Goal: Transaction & Acquisition: Download file/media

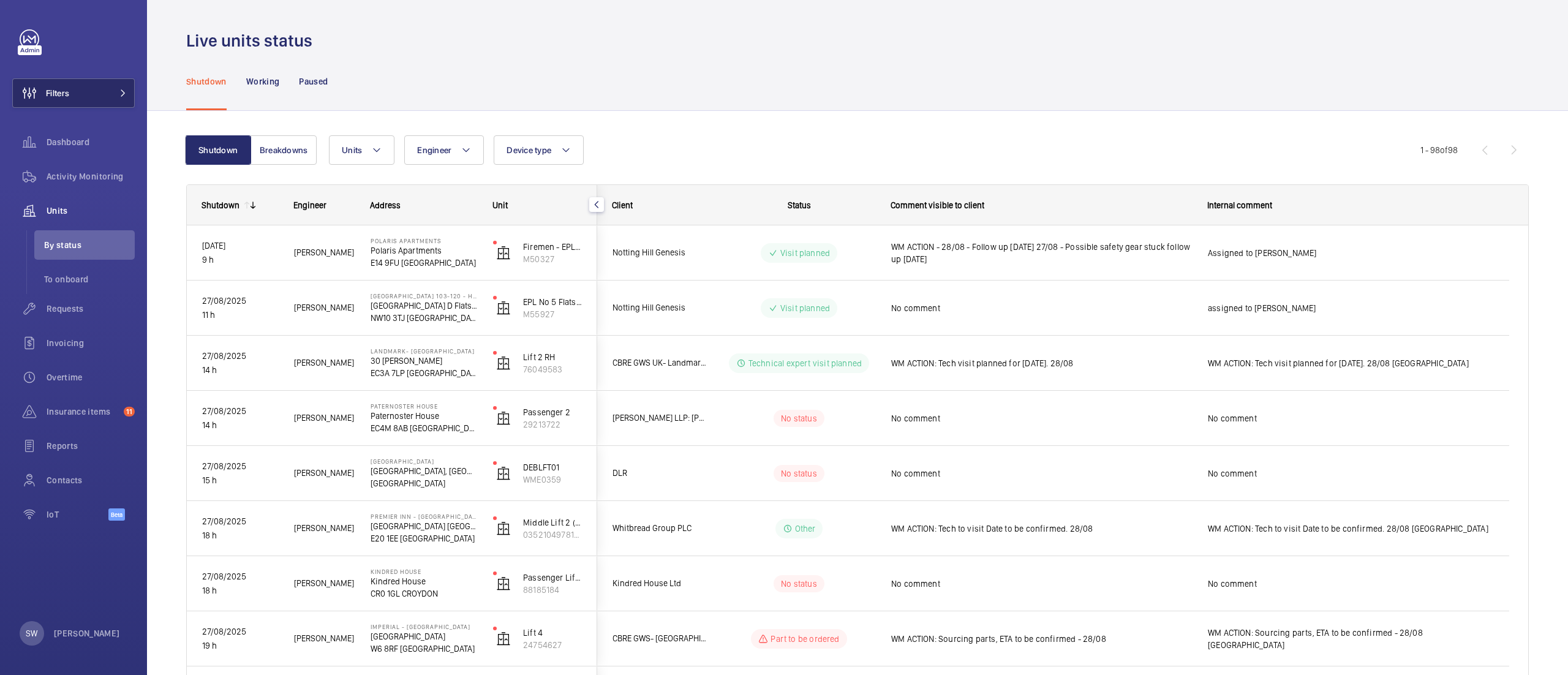
scroll to position [79, 0]
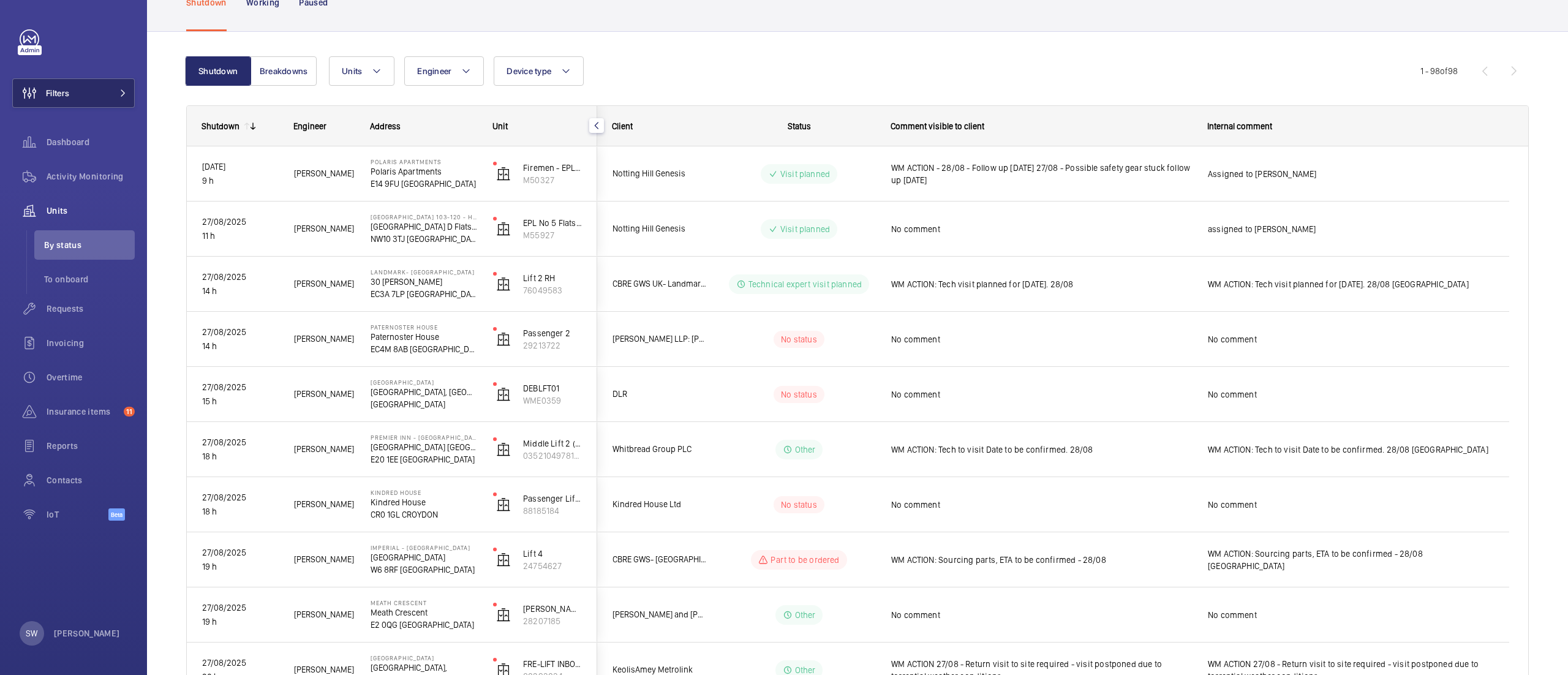
click at [67, 94] on span "Filters" at bounding box center [57, 93] width 23 height 13
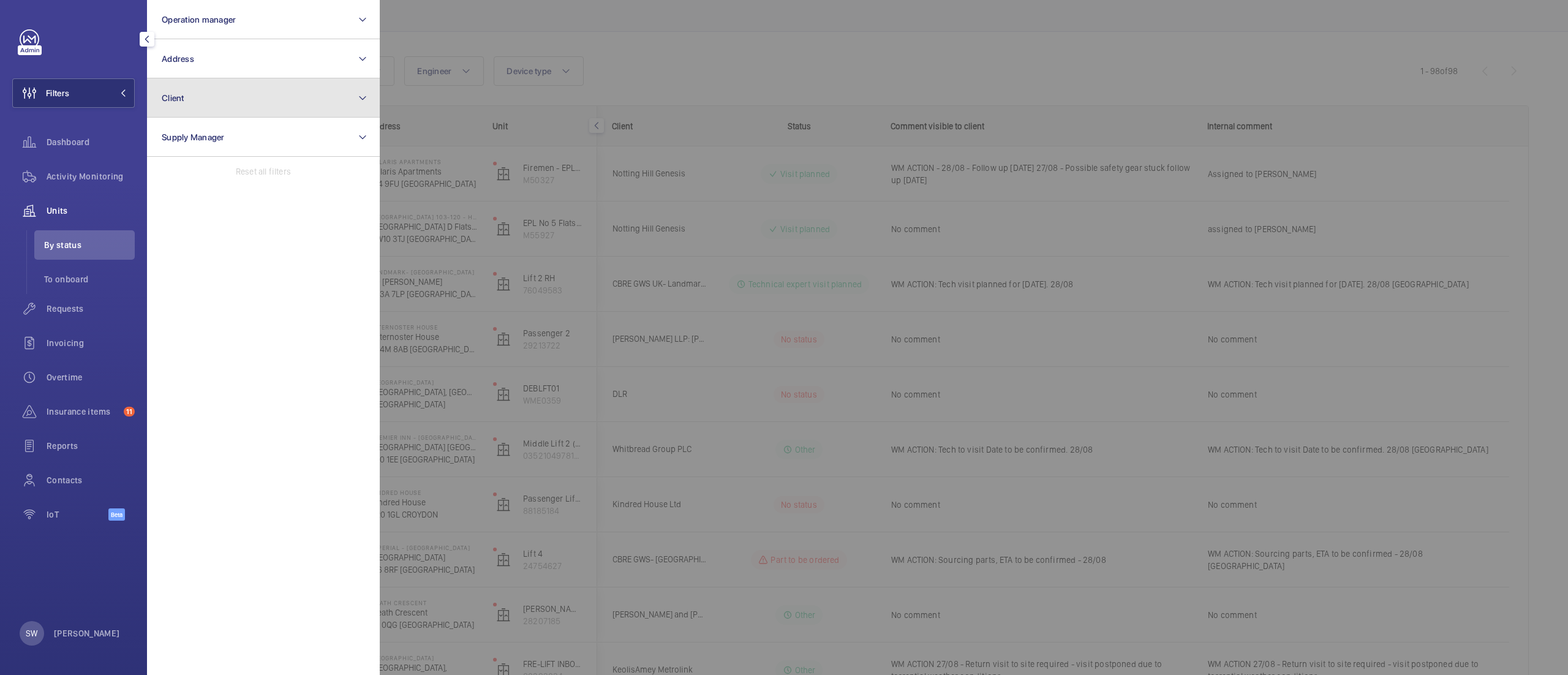
click at [258, 100] on button "Client" at bounding box center [263, 98] width 233 height 40
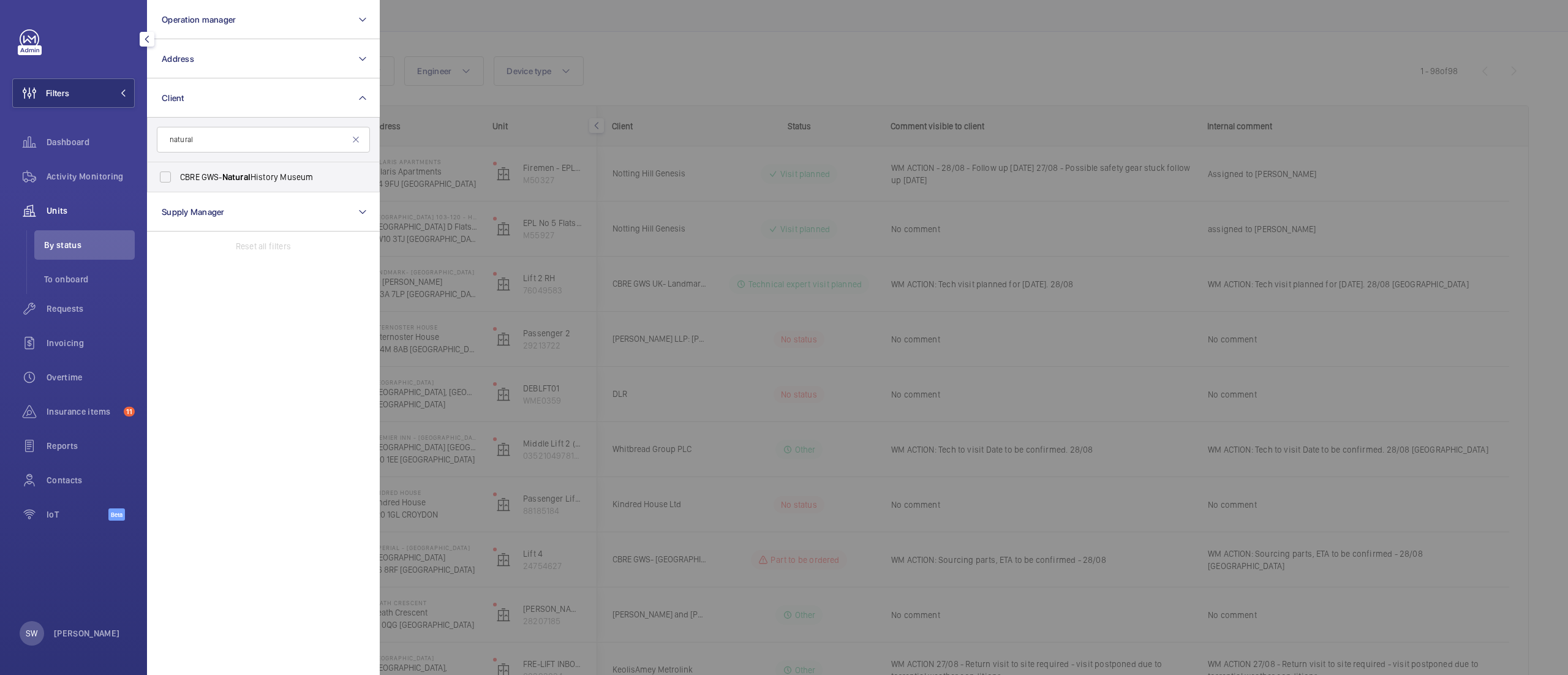
type input "natural"
click at [220, 179] on span "CBRE GWS- [GEOGRAPHIC_DATA]" at bounding box center [264, 177] width 168 height 13
click at [178, 179] on input "CBRE GWS- [GEOGRAPHIC_DATA]" at bounding box center [165, 177] width 24 height 25
checkbox input "true"
click at [709, 81] on div at bounding box center [1164, 338] width 1568 height 675
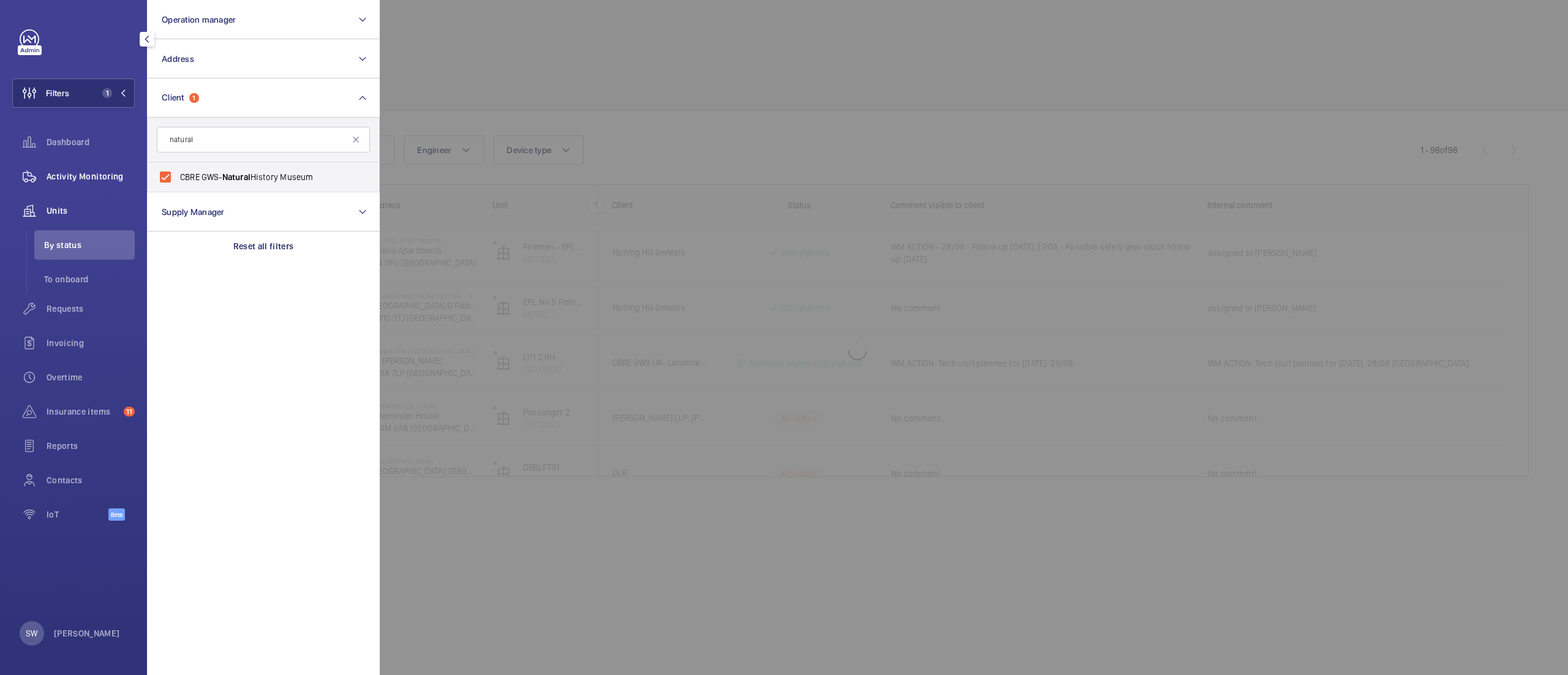
click at [107, 174] on span "Activity Monitoring" at bounding box center [91, 177] width 88 height 13
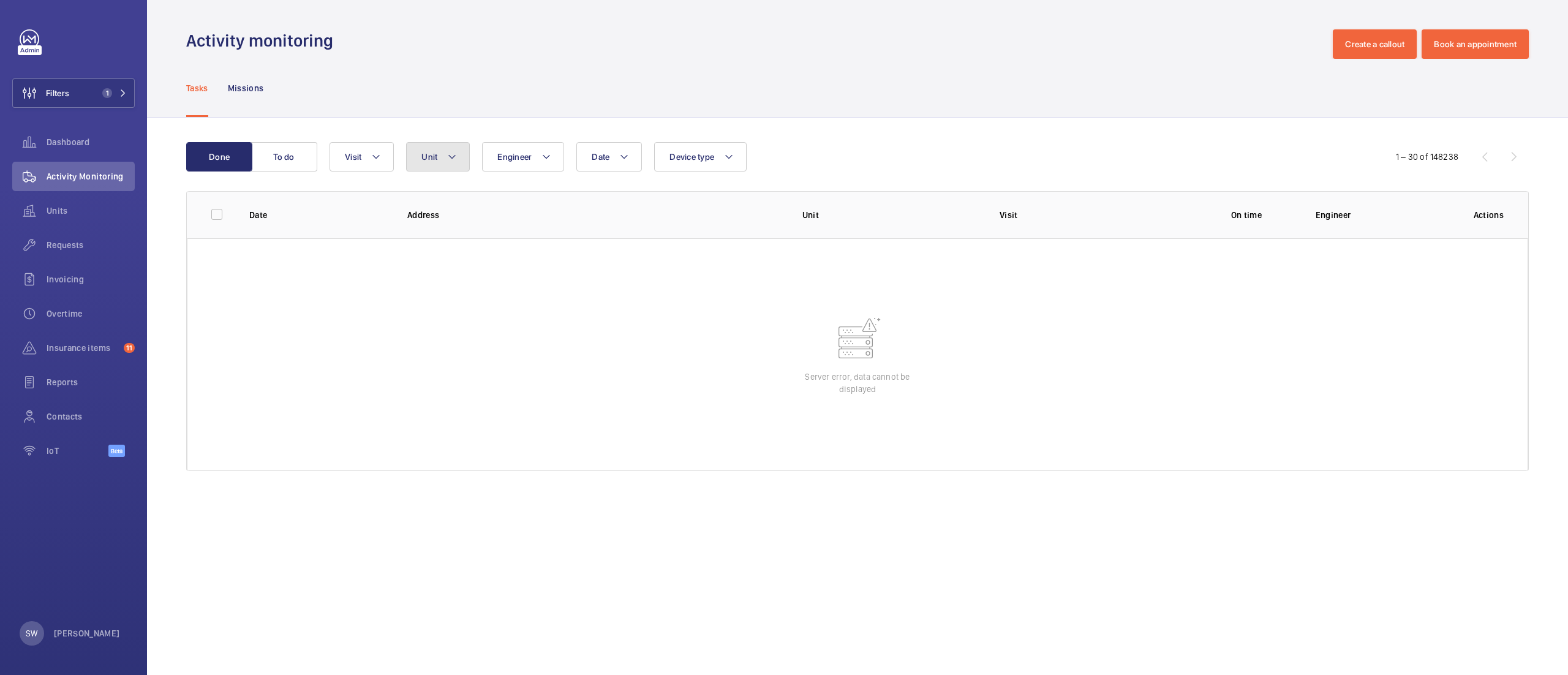
click at [442, 164] on button "Unit" at bounding box center [438, 156] width 64 height 29
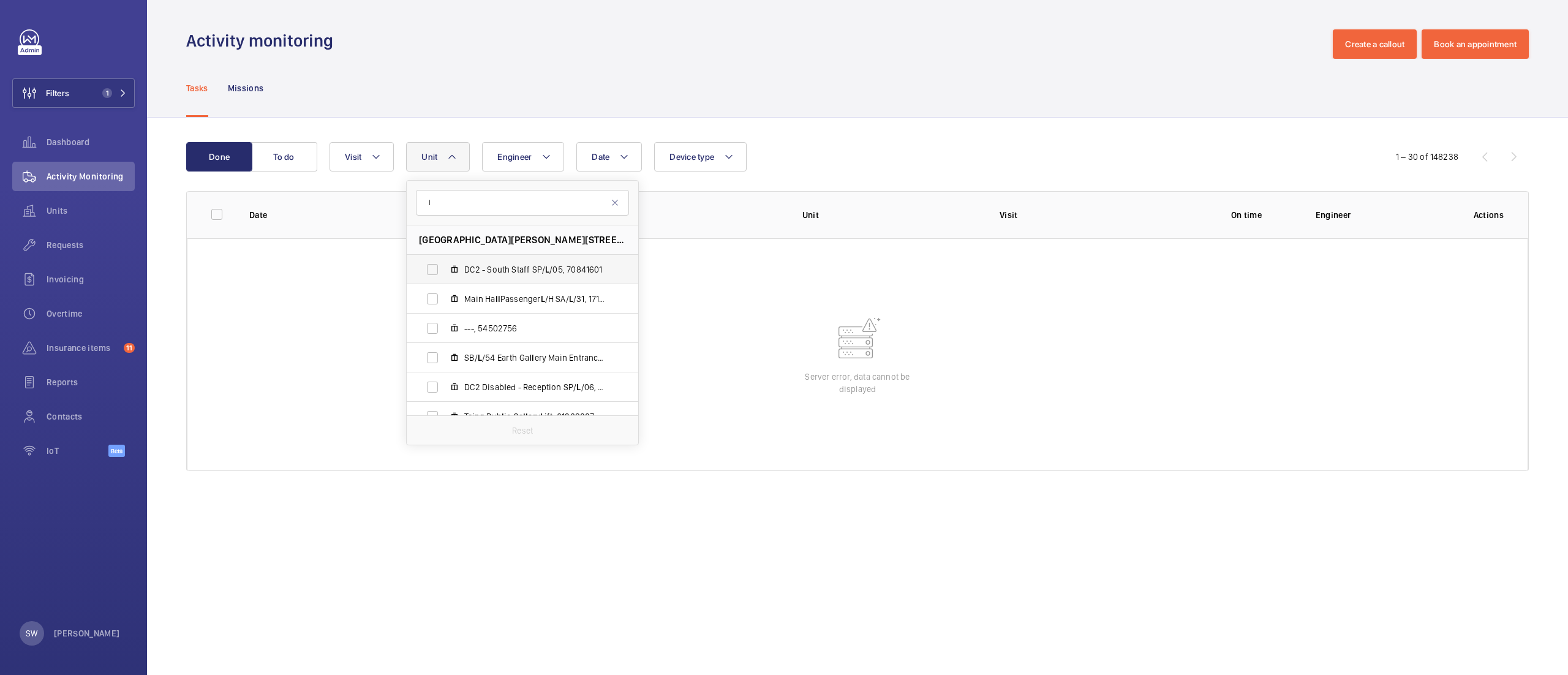
type input "l/"
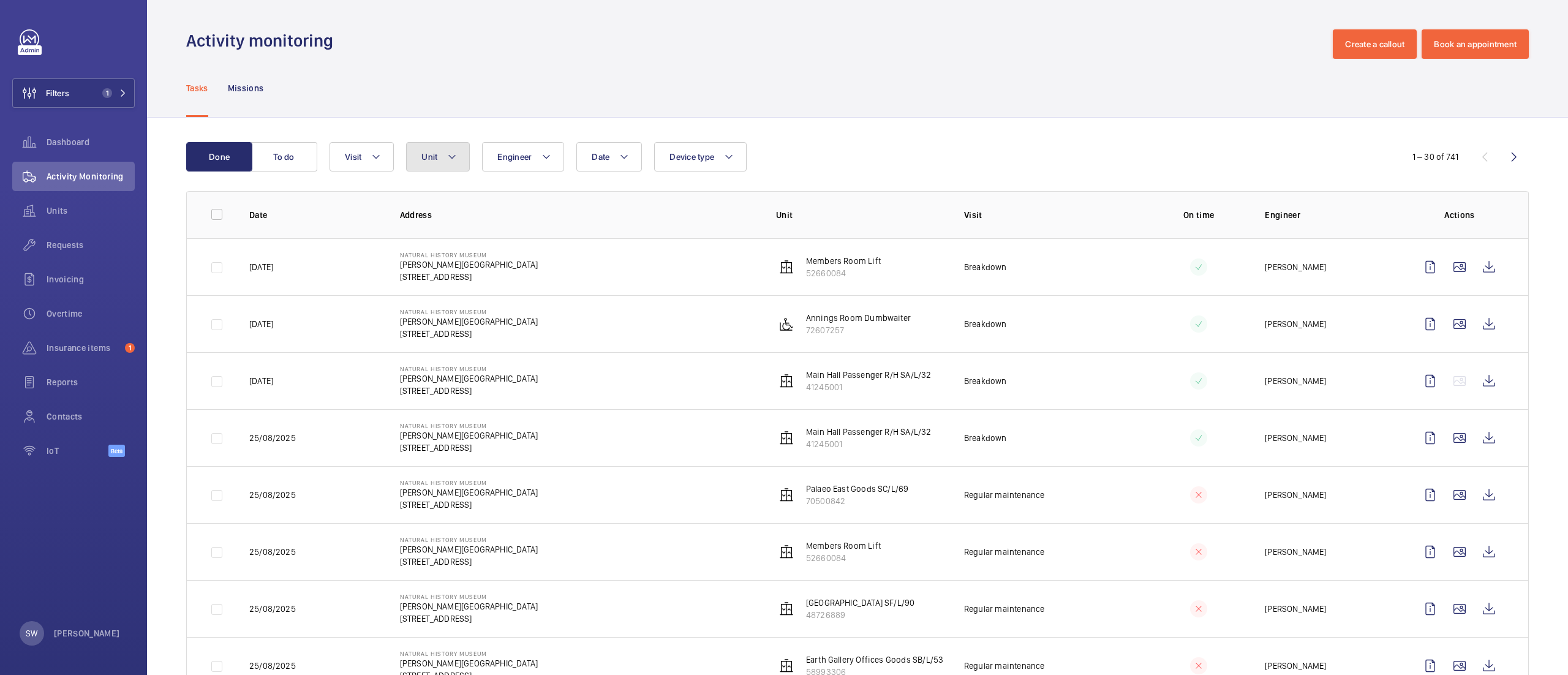
click at [434, 154] on span "Unit" at bounding box center [429, 156] width 16 height 9
type input "l/52"
click at [515, 274] on span "Earth Gallery Offices Passenger SB/ L/52 , 30218742" at bounding box center [536, 270] width 142 height 13
click at [445, 274] on input "Earth Gallery Offices Passenger SB/ L/52 , 30218742" at bounding box center [432, 270] width 24 height 25
checkbox input "true"
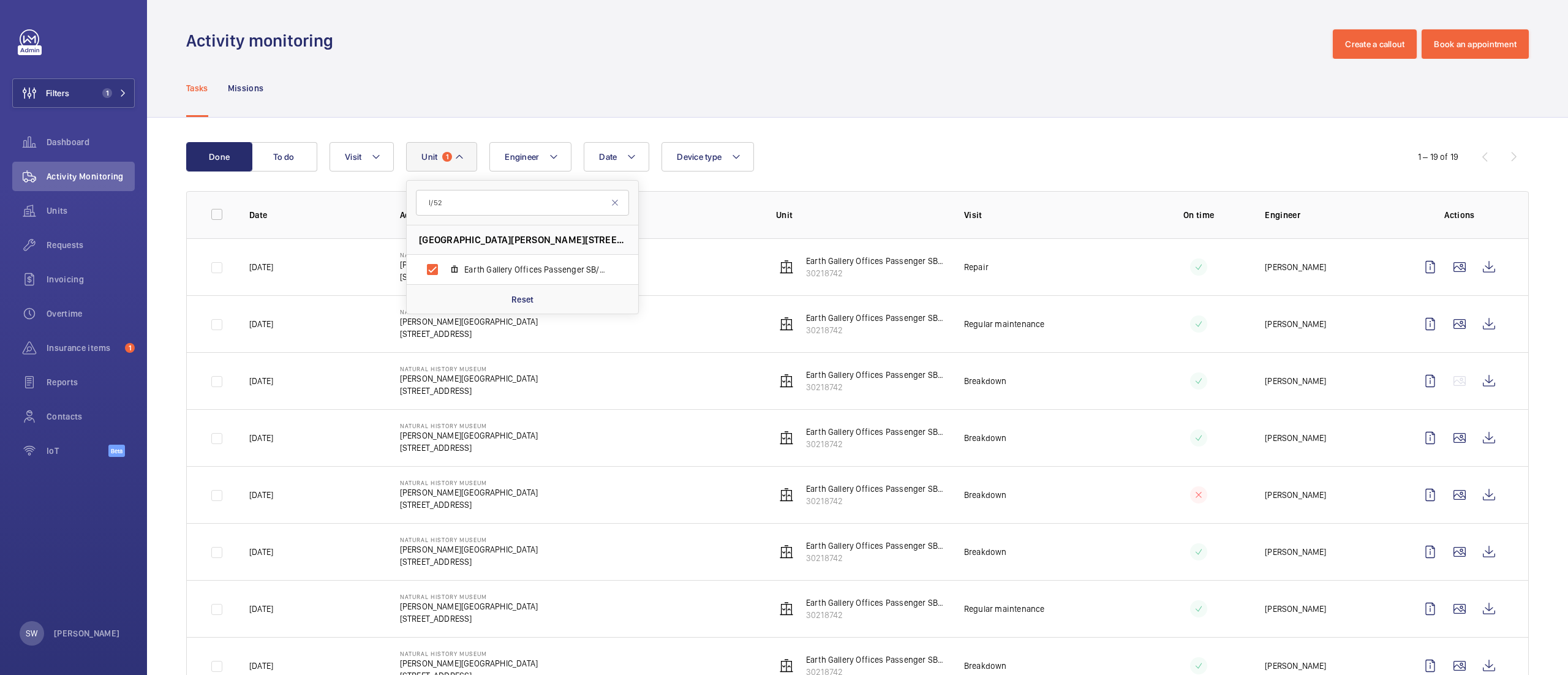
click at [1474, 264] on wm-front-icon-button at bounding box center [1488, 266] width 29 height 29
